Goal: Navigation & Orientation: Go to known website

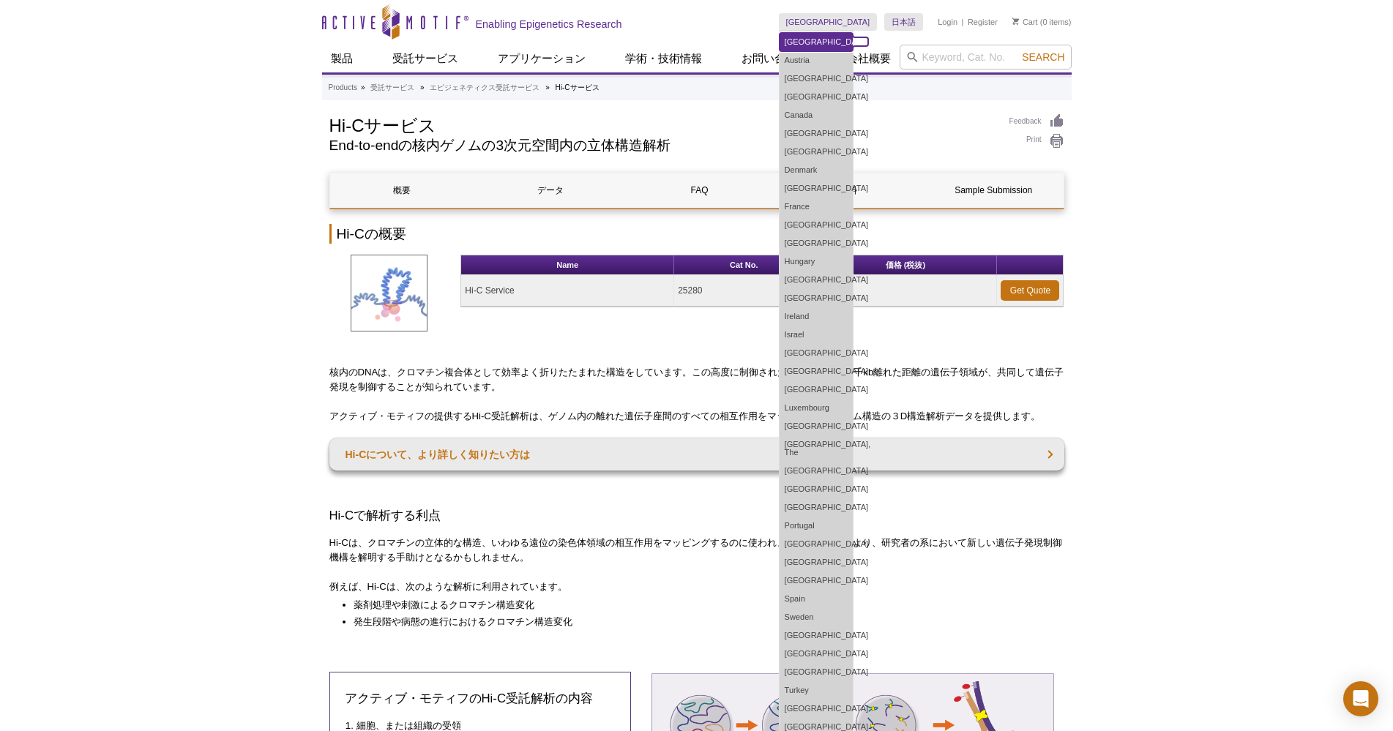
click at [853, 40] on link "[GEOGRAPHIC_DATA]" at bounding box center [815, 42] width 73 height 18
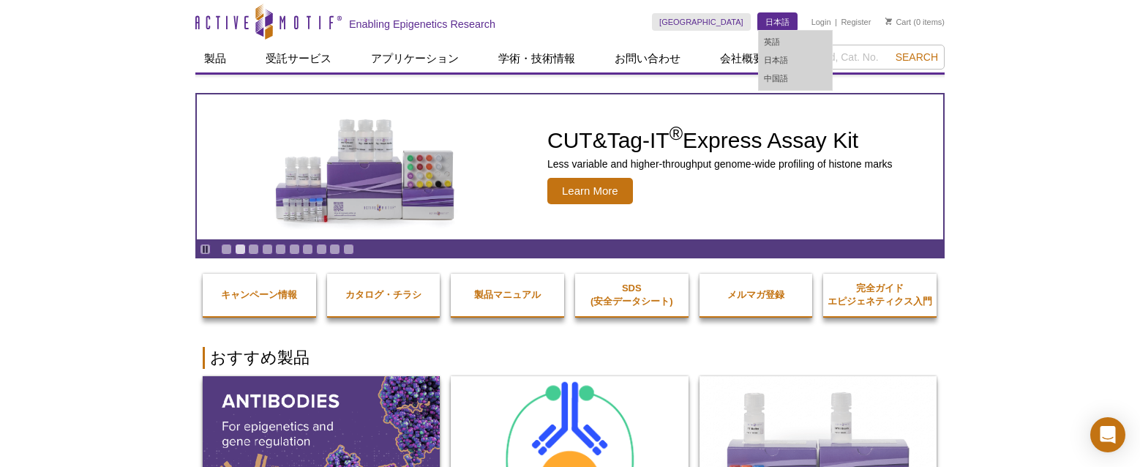
click at [767, 21] on link "日本語" at bounding box center [777, 22] width 39 height 18
click at [767, 59] on link "日本語" at bounding box center [795, 60] width 73 height 18
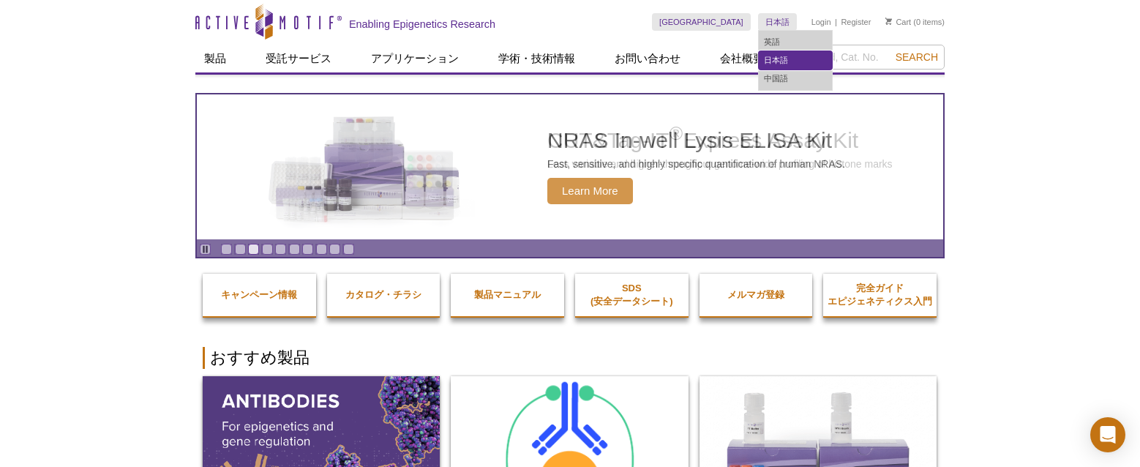
click at [782, 59] on link "日本語" at bounding box center [795, 60] width 73 height 18
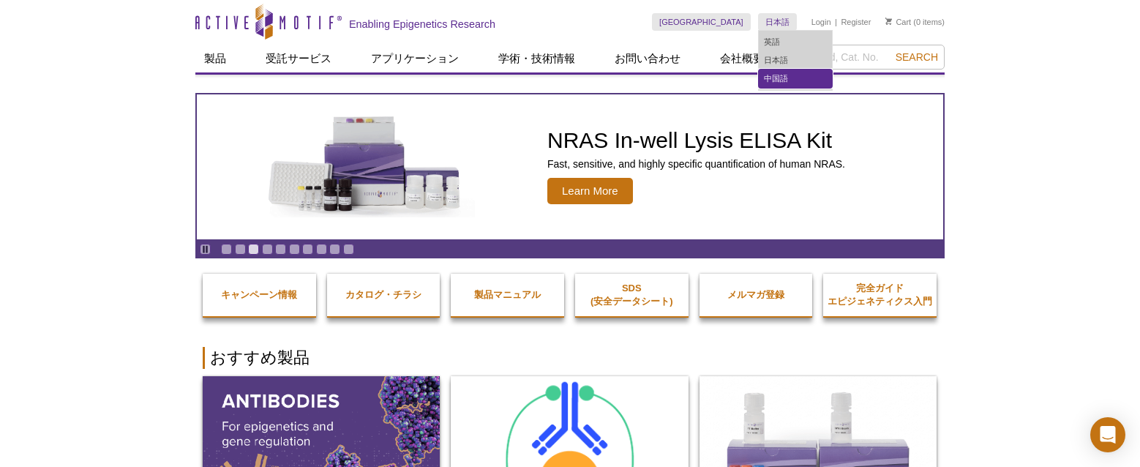
click at [782, 79] on link "中国語" at bounding box center [795, 79] width 73 height 18
click at [782, 37] on link "英語" at bounding box center [795, 42] width 73 height 18
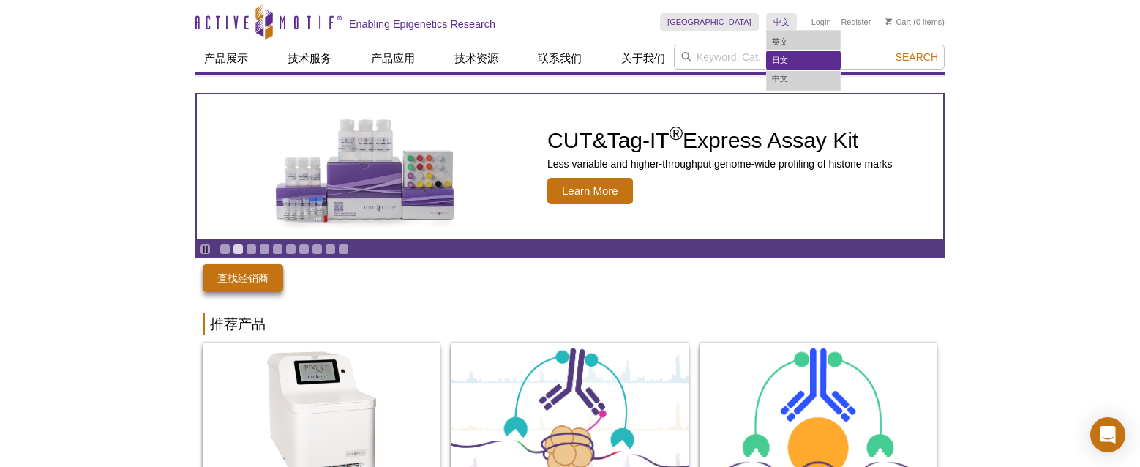
click at [790, 59] on link "日文" at bounding box center [803, 60] width 73 height 18
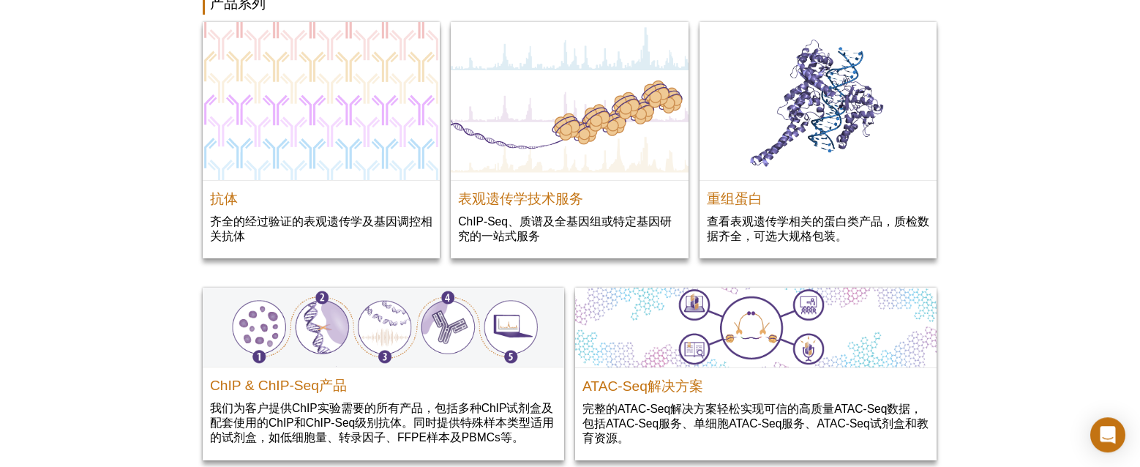
scroll to position [1938, 0]
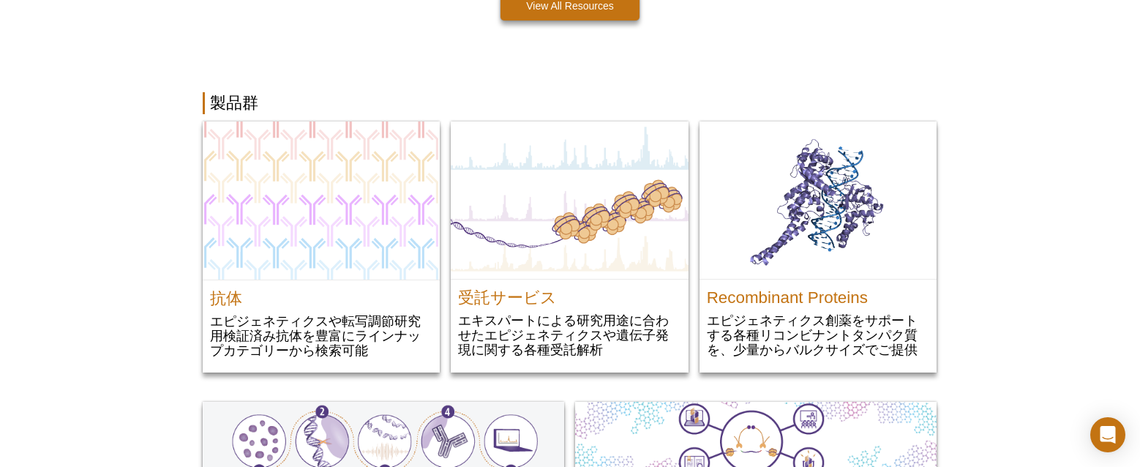
scroll to position [1866, 0]
